Goal: Task Accomplishment & Management: Complete application form

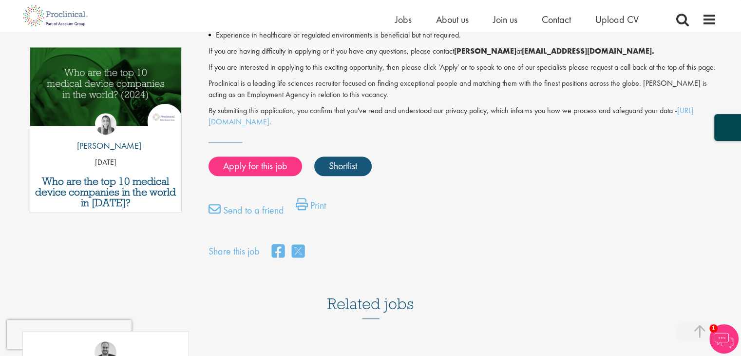
scroll to position [536, 0]
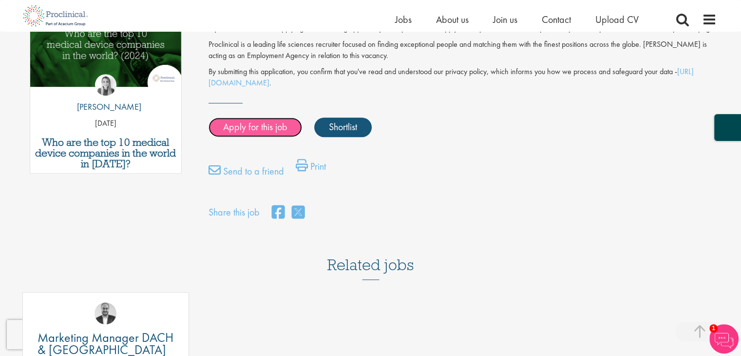
click at [263, 137] on link "Apply for this job" at bounding box center [256, 126] width 94 height 19
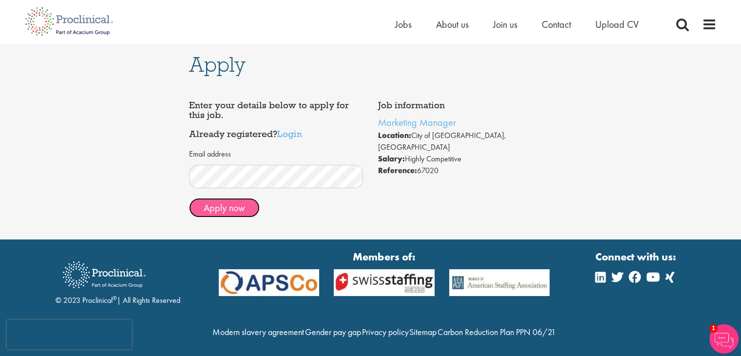
click at [252, 210] on button "Apply now" at bounding box center [224, 207] width 71 height 19
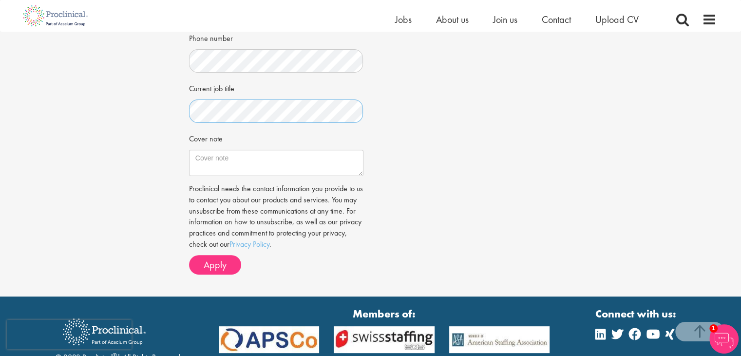
scroll to position [347, 0]
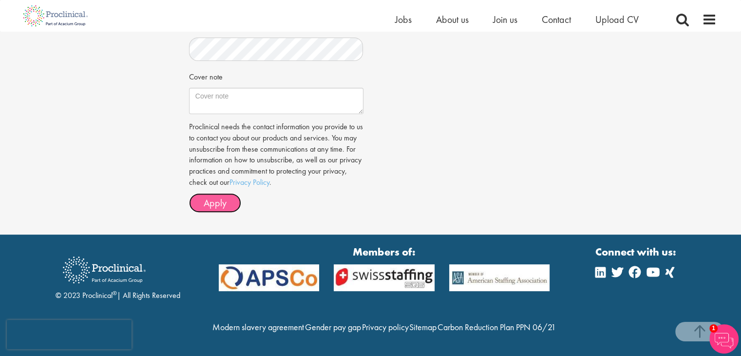
click at [195, 193] on button "Apply" at bounding box center [215, 202] width 52 height 19
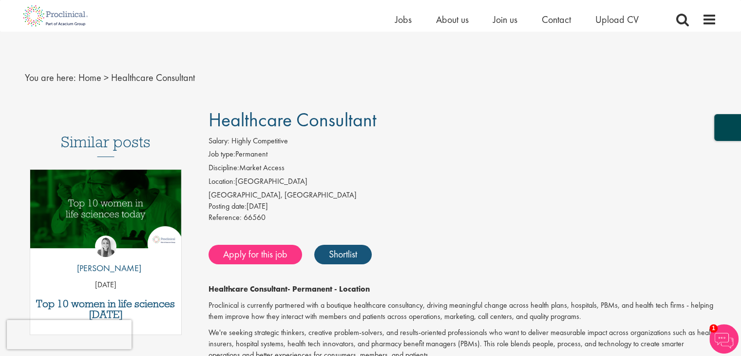
scroll to position [146, 0]
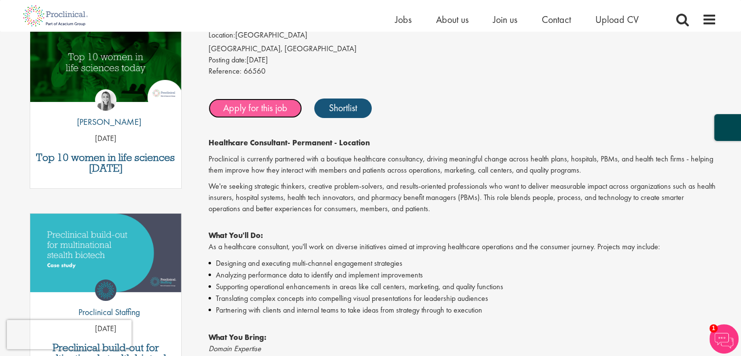
click at [241, 118] on link "Apply for this job" at bounding box center [256, 107] width 94 height 19
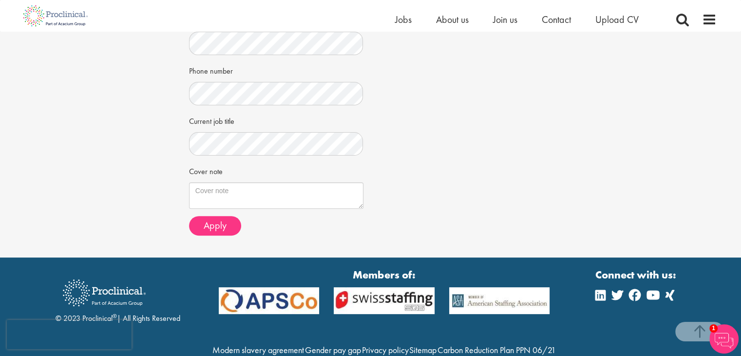
scroll to position [292, 0]
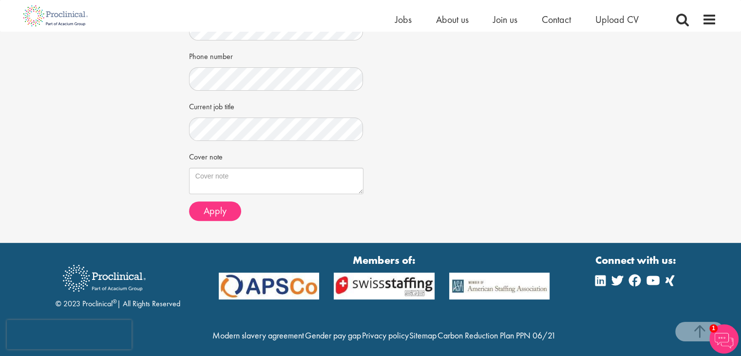
click at [224, 220] on div "Choose an existing CV CV Nicolas Fantin Aug 2025.pdf" at bounding box center [276, 19] width 175 height 418
click at [225, 218] on button "Apply" at bounding box center [215, 210] width 52 height 19
